Goal: Task Accomplishment & Management: Complete application form

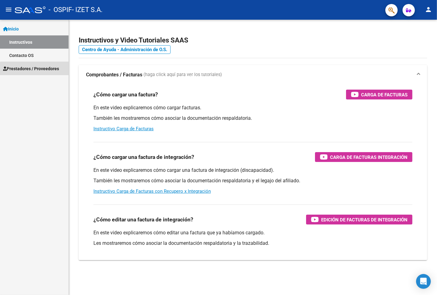
click at [36, 73] on link "Prestadores / Proveedores" at bounding box center [34, 68] width 69 height 13
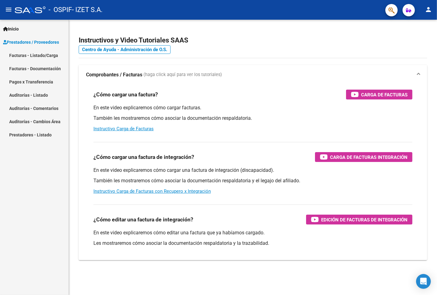
click at [32, 56] on link "Facturas - Listado/Carga" at bounding box center [34, 55] width 69 height 13
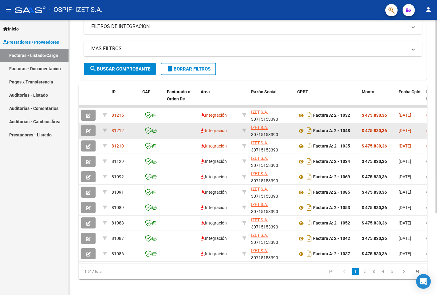
scroll to position [116, 0]
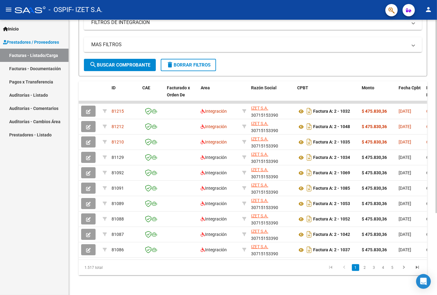
click at [389, 268] on li "5" at bounding box center [392, 267] width 9 height 10
click at [393, 268] on link "5" at bounding box center [392, 267] width 7 height 7
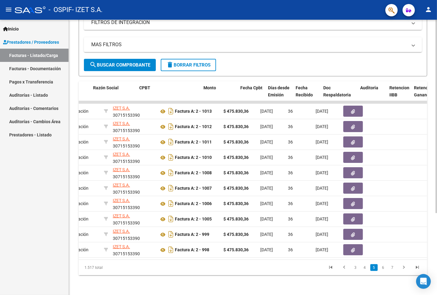
scroll to position [0, 158]
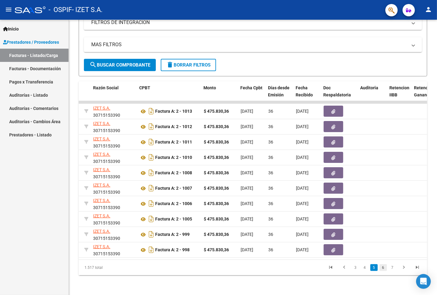
click at [385, 267] on link "6" at bounding box center [383, 267] width 7 height 7
click at [361, 269] on li "5" at bounding box center [365, 267] width 9 height 10
click at [355, 270] on link "4" at bounding box center [355, 267] width 7 height 7
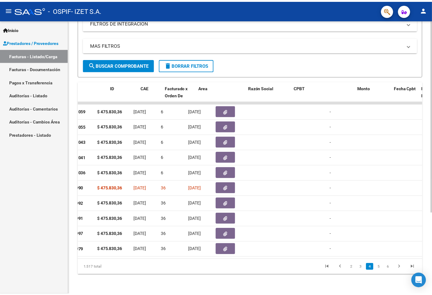
scroll to position [0, 0]
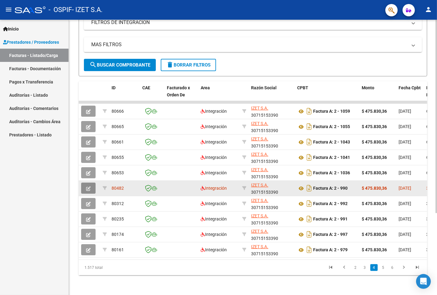
click at [90, 186] on icon "button" at bounding box center [88, 188] width 5 height 5
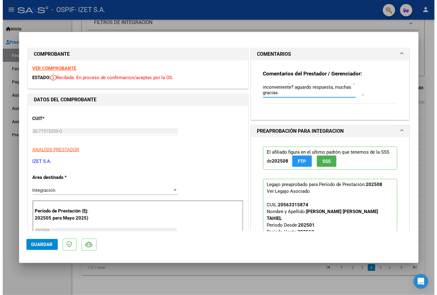
scroll to position [11, 0]
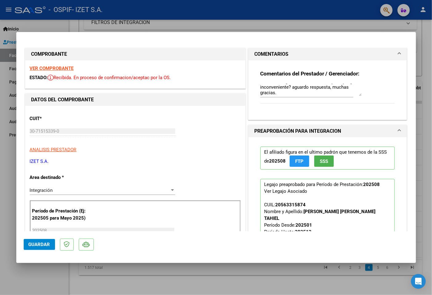
click at [48, 250] on mat-dialog-actions "Guardar" at bounding box center [216, 243] width 385 height 24
click at [48, 247] on span "Guardar" at bounding box center [40, 245] width 22 height 6
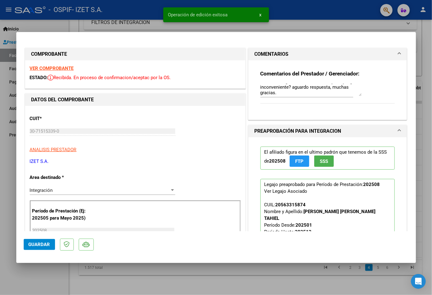
click at [12, 201] on div at bounding box center [216, 147] width 432 height 295
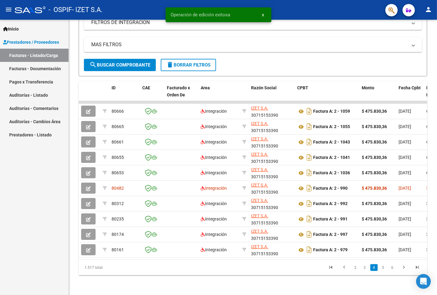
scroll to position [116, 0]
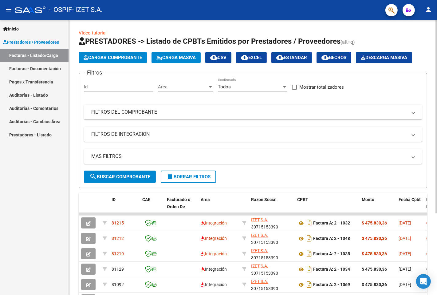
click at [107, 58] on span "Cargar Comprobante" at bounding box center [113, 58] width 58 height 6
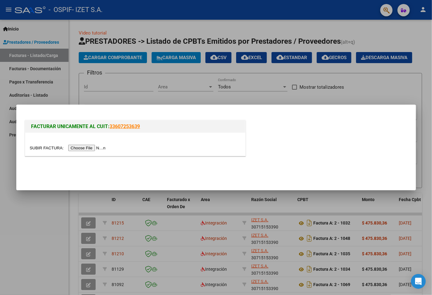
click at [103, 148] on input "file" at bounding box center [69, 148] width 78 height 6
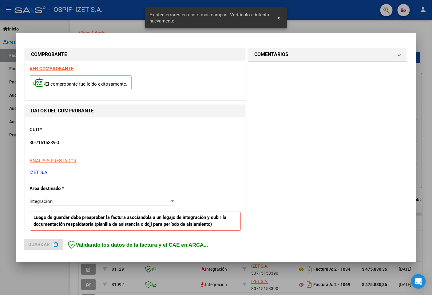
scroll to position [106, 0]
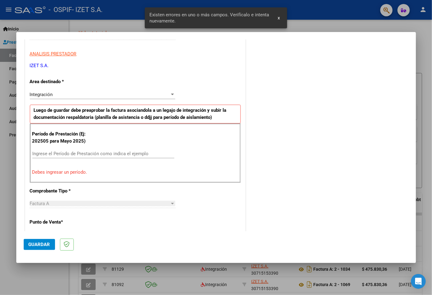
drag, startPoint x: 74, startPoint y: 156, endPoint x: 72, endPoint y: 158, distance: 3.5
click at [73, 156] on div "Ingrese el Período de Prestación como indica el ejemplo" at bounding box center [103, 153] width 142 height 9
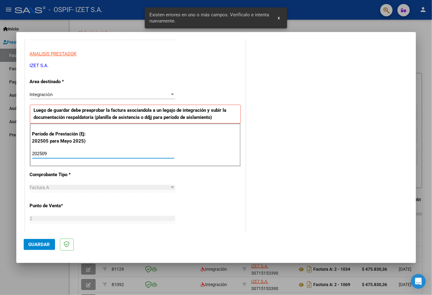
type input "202509"
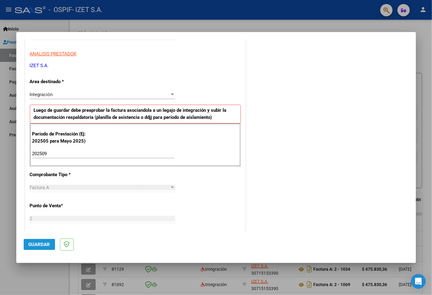
click at [38, 246] on span "Guardar" at bounding box center [40, 245] width 22 height 6
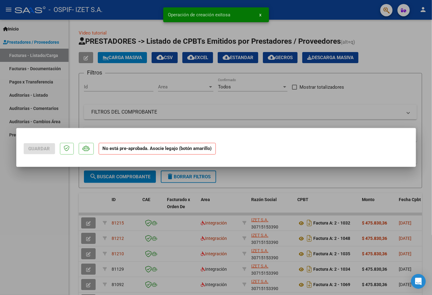
scroll to position [0, 0]
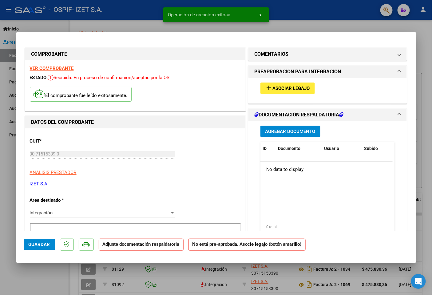
click at [278, 95] on div "add Asociar Legajo" at bounding box center [328, 88] width 144 height 21
click at [276, 85] on span "add Asociar Legajo" at bounding box center [288, 88] width 45 height 6
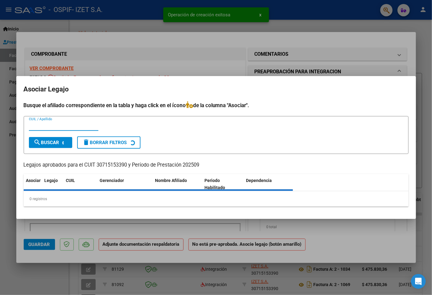
click at [57, 130] on div "CUIL / Apellido" at bounding box center [64, 125] width 70 height 9
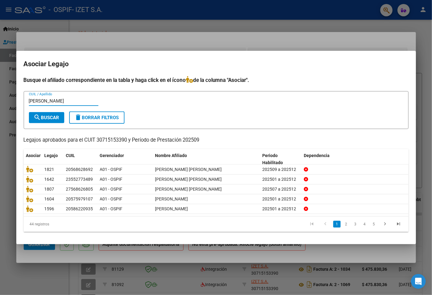
type input "[PERSON_NAME]"
click at [50, 118] on span "search Buscar" at bounding box center [47, 118] width 26 height 6
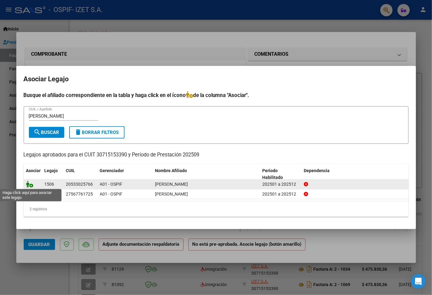
click at [28, 183] on icon at bounding box center [29, 184] width 7 height 7
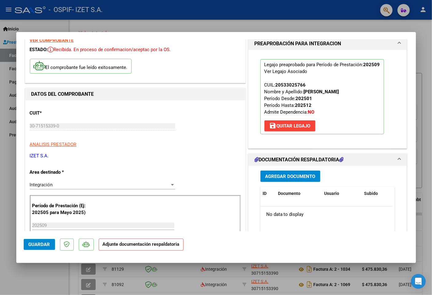
scroll to position [34, 0]
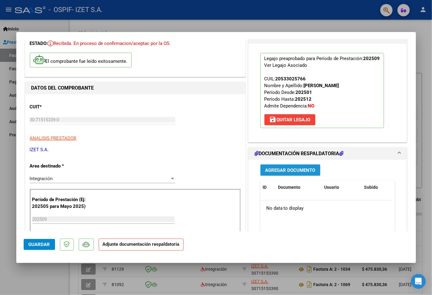
click at [270, 167] on span "Agregar Documento" at bounding box center [291, 170] width 50 height 6
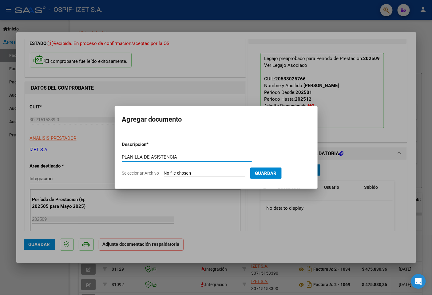
type input "PLANILLA DE ASISTENCIA"
click at [202, 172] on input "Seleccionar Archivo" at bounding box center [205, 173] width 82 height 6
type input "C:\fakepath\PLANILLA_53302576_MACIEL_202510071307010.pdf"
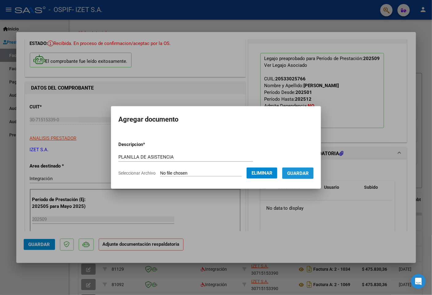
click at [295, 174] on span "Guardar" at bounding box center [298, 173] width 22 height 6
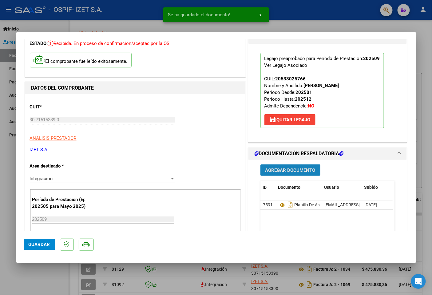
click at [283, 173] on span "Agregar Documento" at bounding box center [291, 170] width 50 height 6
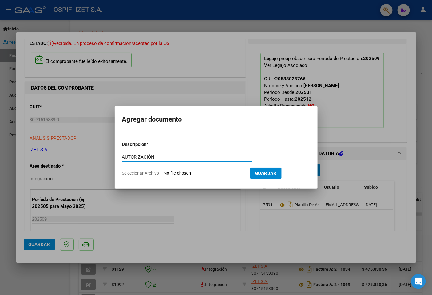
type input "AUTORIZACIÓN"
click at [186, 170] on form "Descripcion * AUTORIZACIÓN Escriba aquí una descripcion Seleccionar Archivo Gua…" at bounding box center [216, 158] width 188 height 45
click at [190, 169] on form "Descripcion * AUTORIZACIÓN Escriba aquí una descripcion Seleccionar Archivo Gua…" at bounding box center [216, 158] width 188 height 45
click at [191, 171] on input "Seleccionar Archivo" at bounding box center [205, 173] width 82 height 6
type input "C:\fakepath\53302576_MACIEL_5_202501171353100.pdf"
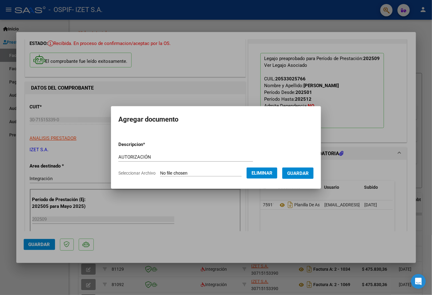
click at [290, 176] on button "Guardar" at bounding box center [297, 172] width 31 height 11
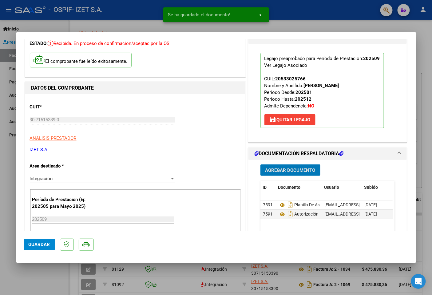
click at [36, 241] on button "Guardar" at bounding box center [39, 244] width 31 height 11
click at [134, 279] on div at bounding box center [216, 147] width 432 height 295
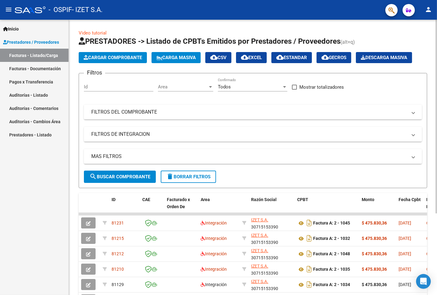
click at [116, 53] on button "Cargar Comprobante" at bounding box center [113, 57] width 68 height 11
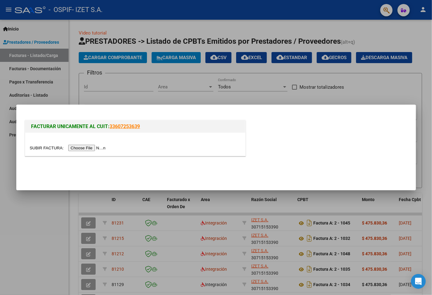
click at [106, 152] on div at bounding box center [135, 144] width 220 height 23
click at [100, 150] on input "file" at bounding box center [69, 148] width 78 height 6
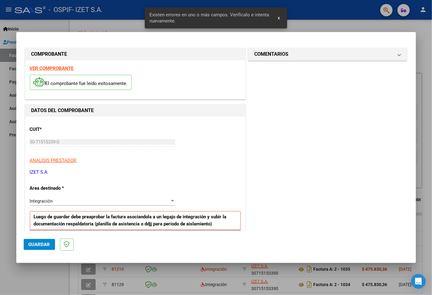
scroll to position [106, 0]
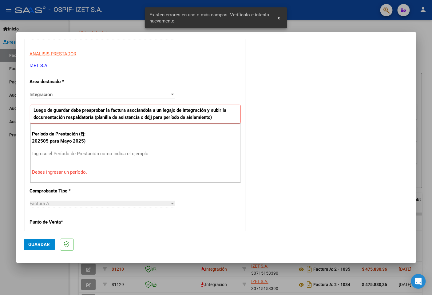
click at [66, 144] on div "Período de Prestación (Ej: 202505 para [DATE]) Ingrese el Período de Prestación…" at bounding box center [135, 152] width 211 height 59
click at [67, 151] on div "Ingrese el Período de Prestación como indica el ejemplo" at bounding box center [103, 153] width 142 height 9
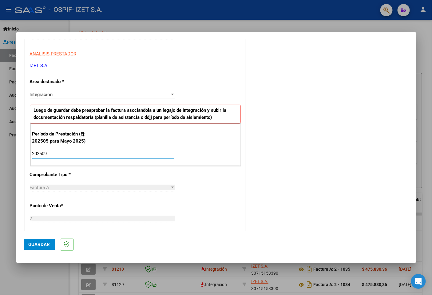
type input "202509"
click at [38, 247] on span "Guardar" at bounding box center [40, 245] width 22 height 6
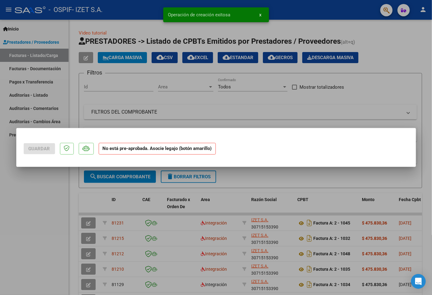
scroll to position [0, 0]
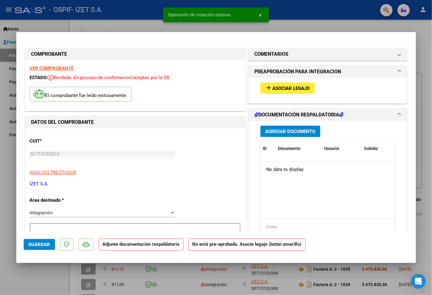
click at [288, 84] on button "add Asociar Legajo" at bounding box center [288, 87] width 54 height 11
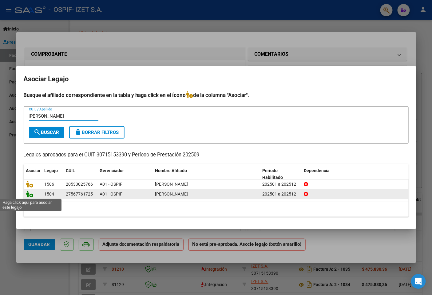
type input "[PERSON_NAME]"
click at [31, 194] on icon at bounding box center [29, 193] width 7 height 7
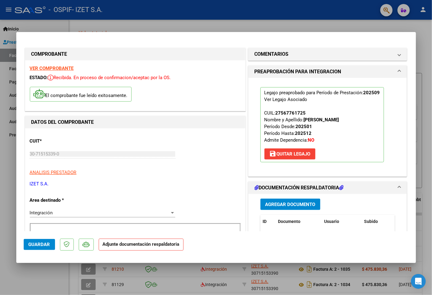
click at [277, 207] on button "Agregar Documento" at bounding box center [291, 203] width 60 height 11
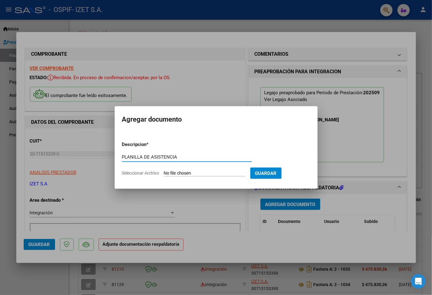
type input "PLANILLA DE ASISTENCIA"
click at [196, 174] on input "Seleccionar Archivo" at bounding box center [205, 173] width 82 height 6
type input "C:\fakepath\PLANILLA_56776172_MACIEL_202510071308530.pdf"
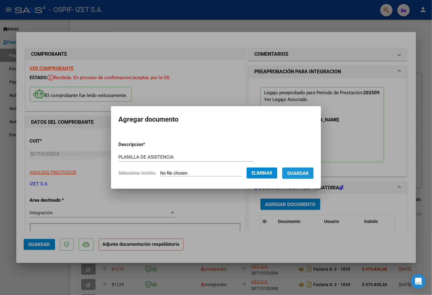
click at [296, 170] on span "Guardar" at bounding box center [298, 173] width 22 height 6
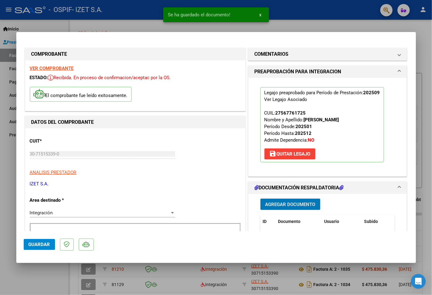
click at [300, 203] on span "Agregar Documento" at bounding box center [291, 205] width 50 height 6
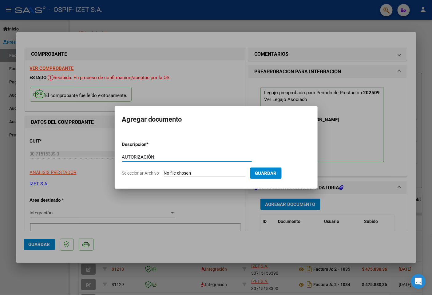
type input "AUTORIZACIÓN"
click at [199, 171] on input "Seleccionar Archivo" at bounding box center [205, 173] width 82 height 6
type input "C:\fakepath\56776172_MACIEL_5_202501171009050.pdf"
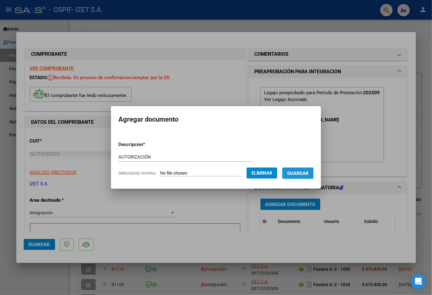
click at [293, 174] on span "Guardar" at bounding box center [298, 173] width 22 height 6
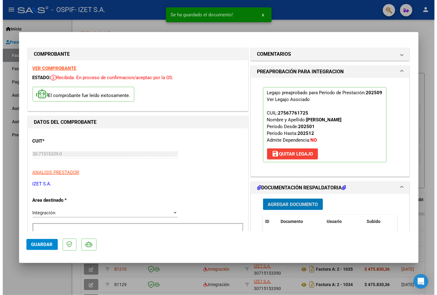
scroll to position [102, 0]
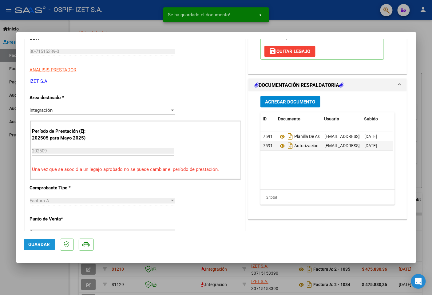
click at [48, 245] on span "Guardar" at bounding box center [40, 245] width 22 height 6
click at [221, 279] on div at bounding box center [216, 147] width 432 height 295
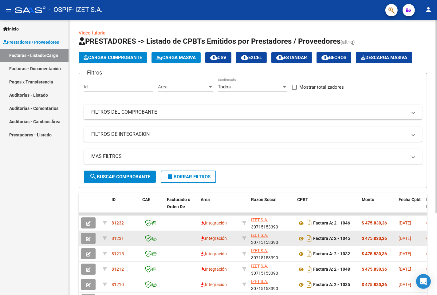
scroll to position [1, 0]
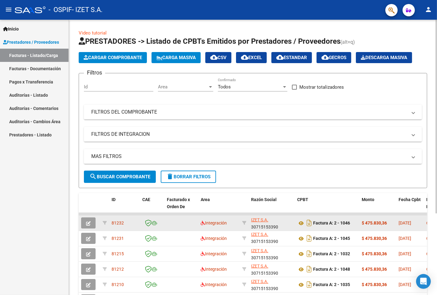
click at [235, 222] on div "Integración" at bounding box center [219, 222] width 37 height 7
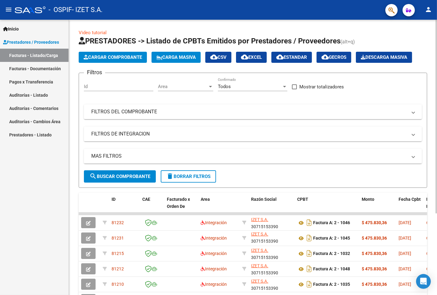
scroll to position [0, 0]
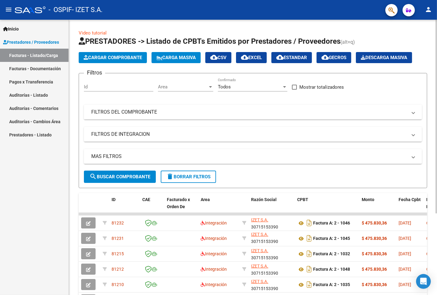
click at [185, 118] on mat-expansion-panel-header "FILTROS DEL COMPROBANTE" at bounding box center [253, 112] width 338 height 15
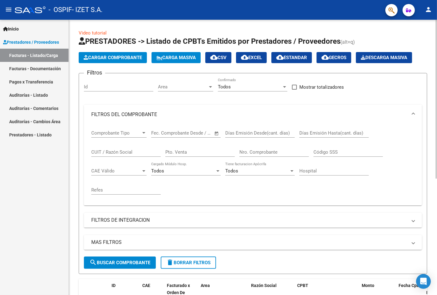
click at [246, 155] on div "Nro. Comprobante" at bounding box center [275, 149] width 70 height 13
